Goal: Check status: Check status

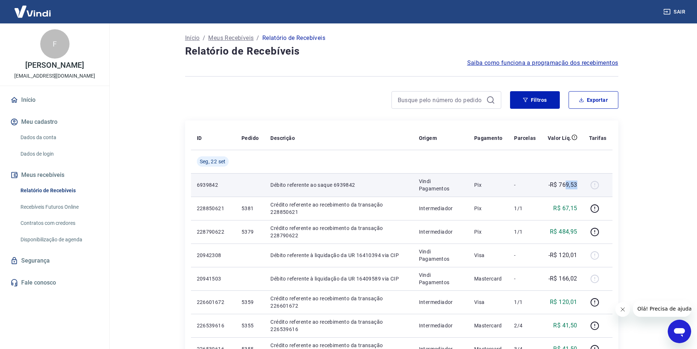
drag, startPoint x: 566, startPoint y: 184, endPoint x: 580, endPoint y: 184, distance: 13.5
click at [580, 184] on td "-R$ 769,53" at bounding box center [562, 184] width 41 height 23
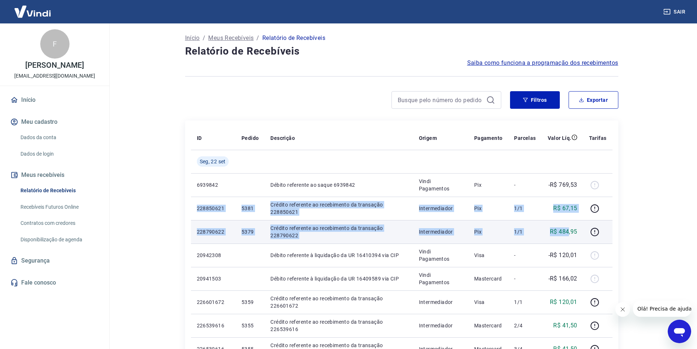
drag, startPoint x: 210, startPoint y: 209, endPoint x: 569, endPoint y: 227, distance: 360.1
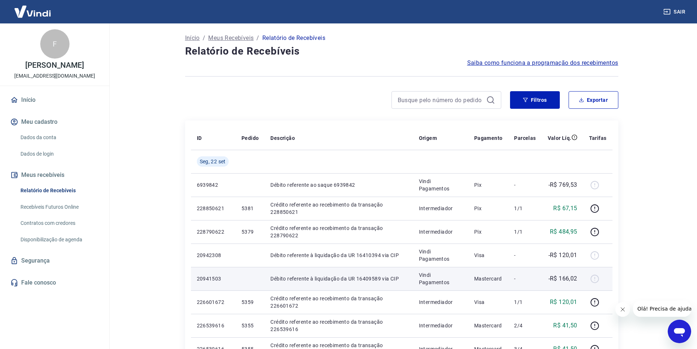
click at [401, 269] on td "Débito referente à liquidação da UR 16409589 via CIP" at bounding box center [339, 278] width 148 height 23
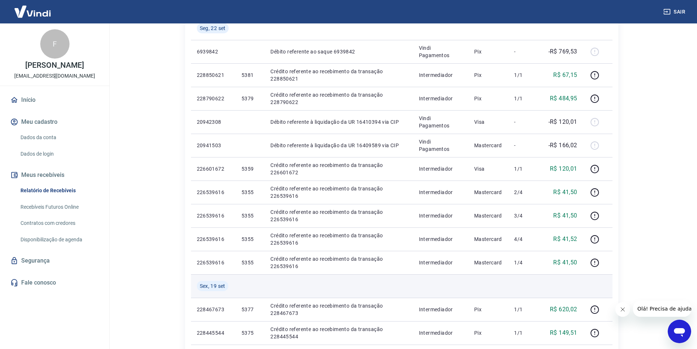
scroll to position [146, 0]
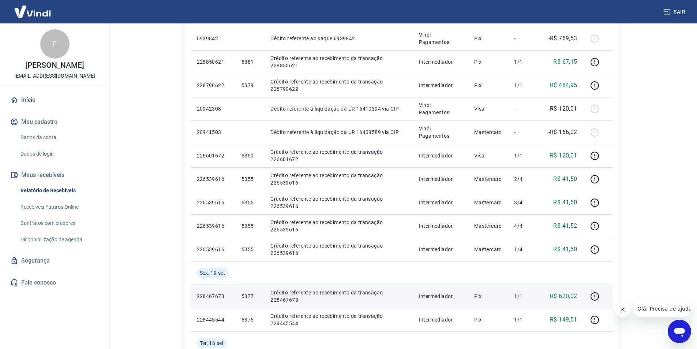
click at [247, 297] on p "5377" at bounding box center [249, 295] width 17 height 7
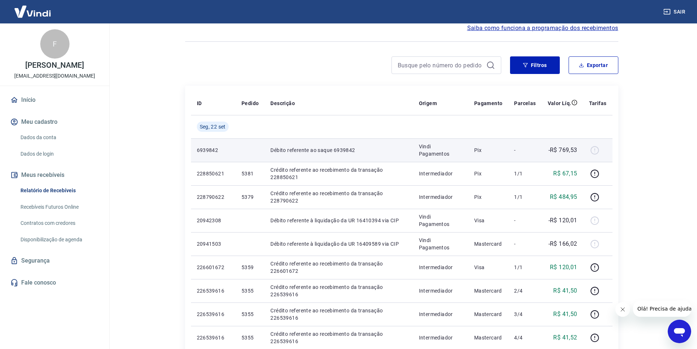
scroll to position [37, 0]
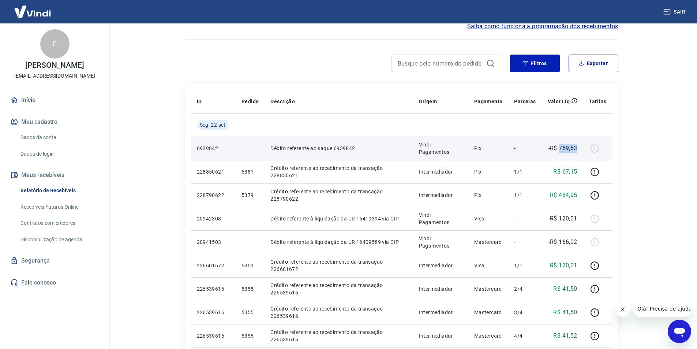
drag, startPoint x: 561, startPoint y: 148, endPoint x: 581, endPoint y: 145, distance: 20.8
click at [581, 145] on td "-R$ 769,53" at bounding box center [562, 147] width 41 height 23
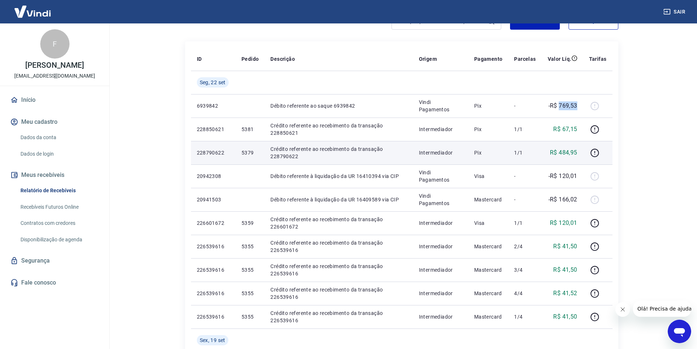
scroll to position [146, 0]
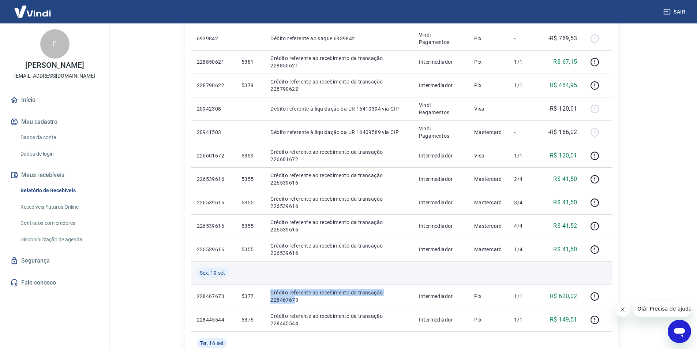
drag, startPoint x: 296, startPoint y: 300, endPoint x: 258, endPoint y: 279, distance: 43.1
click at [258, 290] on tr "228467673 5377 Crédito referente ao recebimento da transação 228467673 Intermed…" at bounding box center [401, 295] width 421 height 23
